Goal: Task Accomplishment & Management: Manage account settings

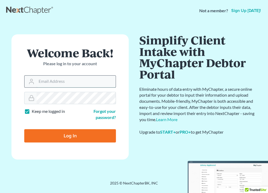
click at [71, 81] on input "Email Address" at bounding box center [76, 82] width 79 height 12
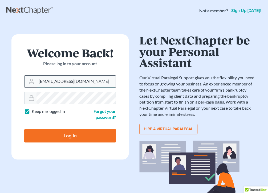
type input "malawoff@msn.com"
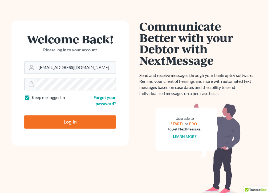
scroll to position [21, 0]
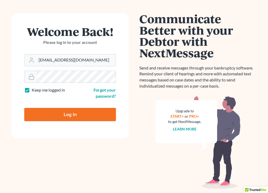
click at [74, 114] on input "Log In" at bounding box center [70, 114] width 92 height 13
type input "Thinking..."
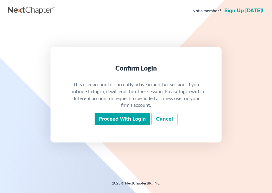
click at [161, 120] on link "Cancel" at bounding box center [164, 119] width 26 height 12
